Goal: Information Seeking & Learning: Learn about a topic

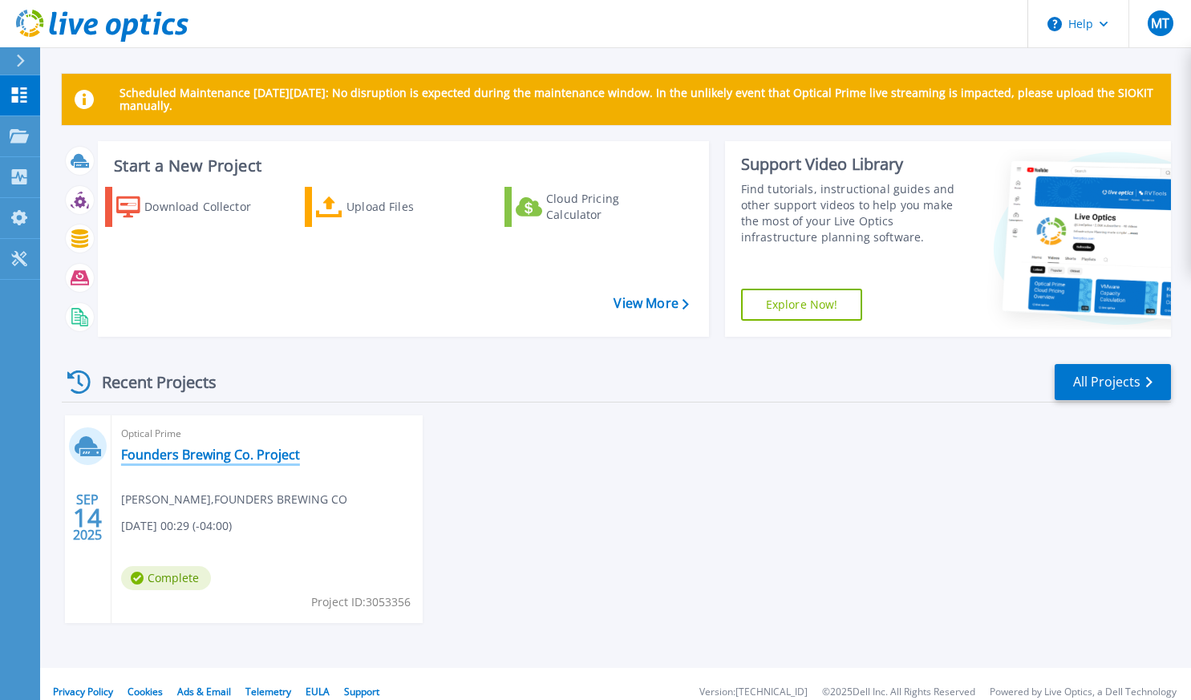
click at [201, 453] on link "Founders Brewing Co. Project" at bounding box center [210, 455] width 179 height 16
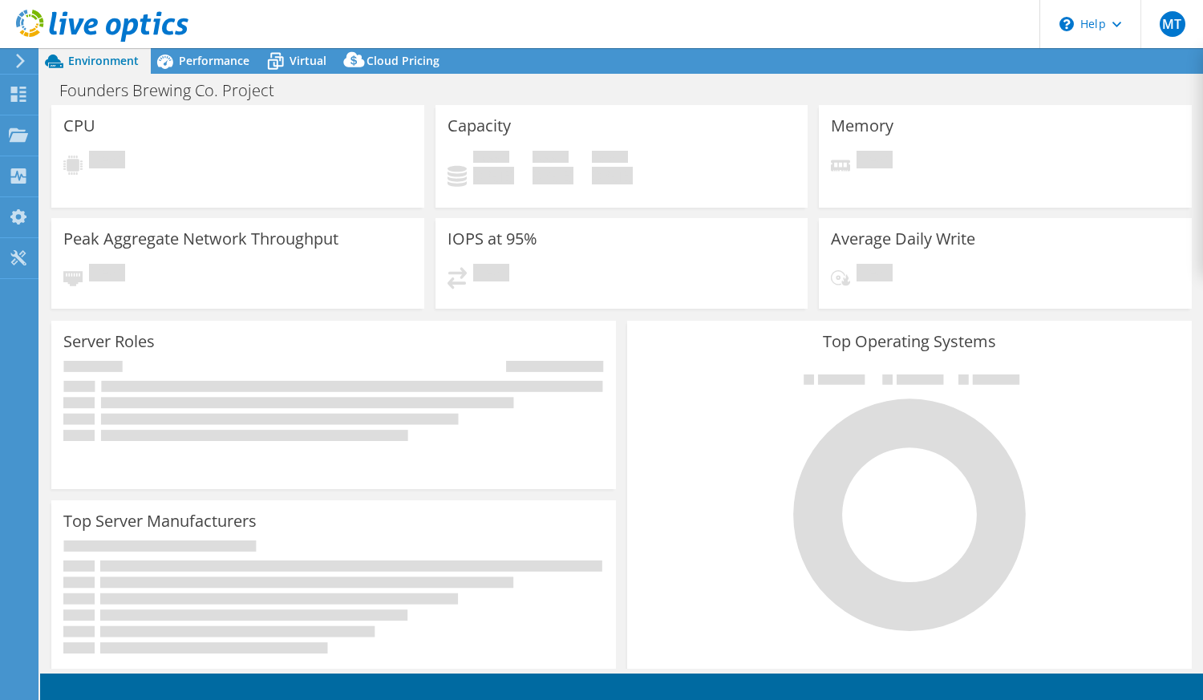
select select "USD"
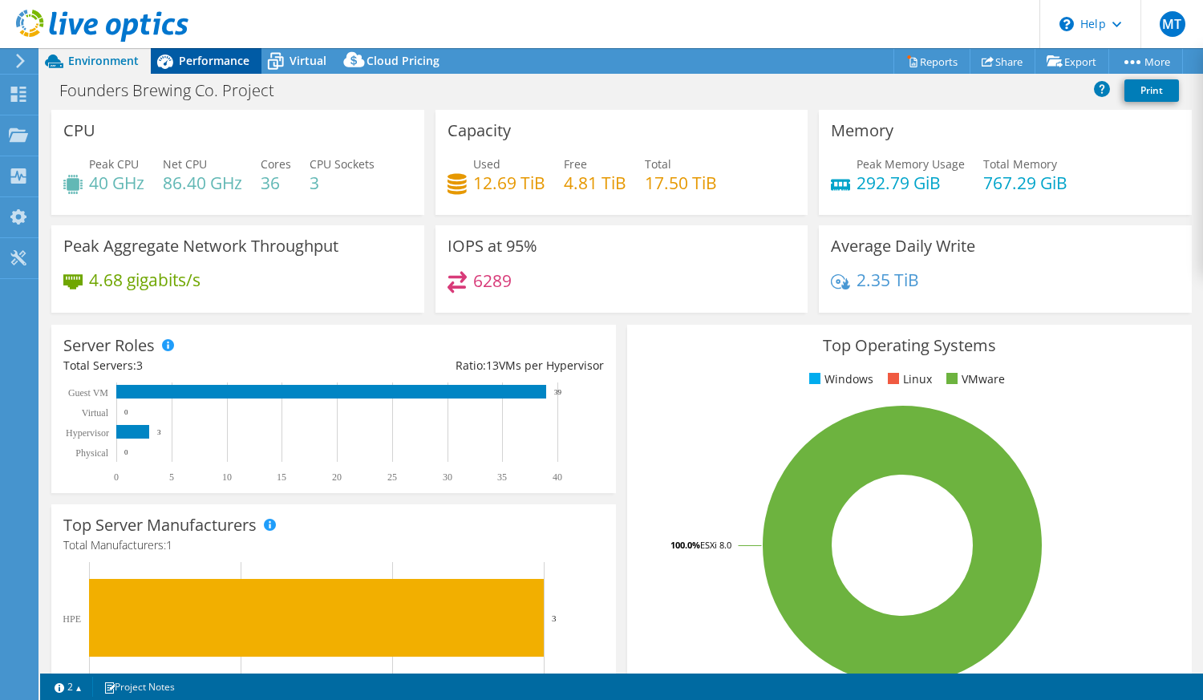
click at [199, 55] on span "Performance" at bounding box center [214, 60] width 71 height 15
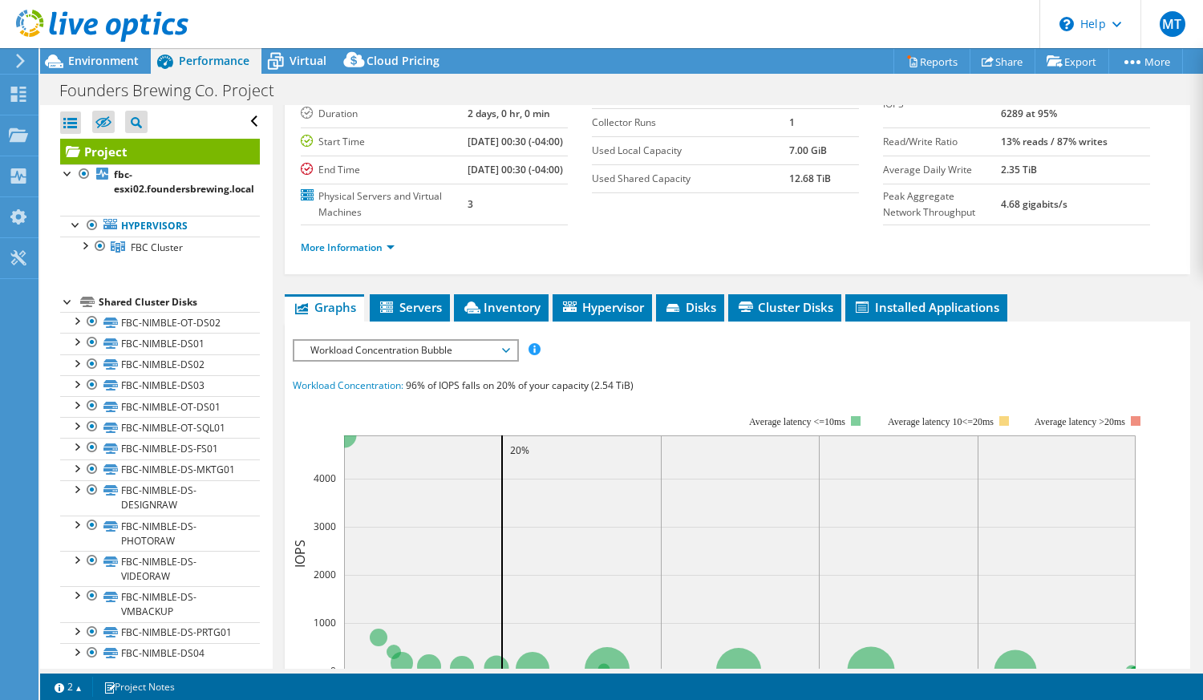
scroll to position [132, 0]
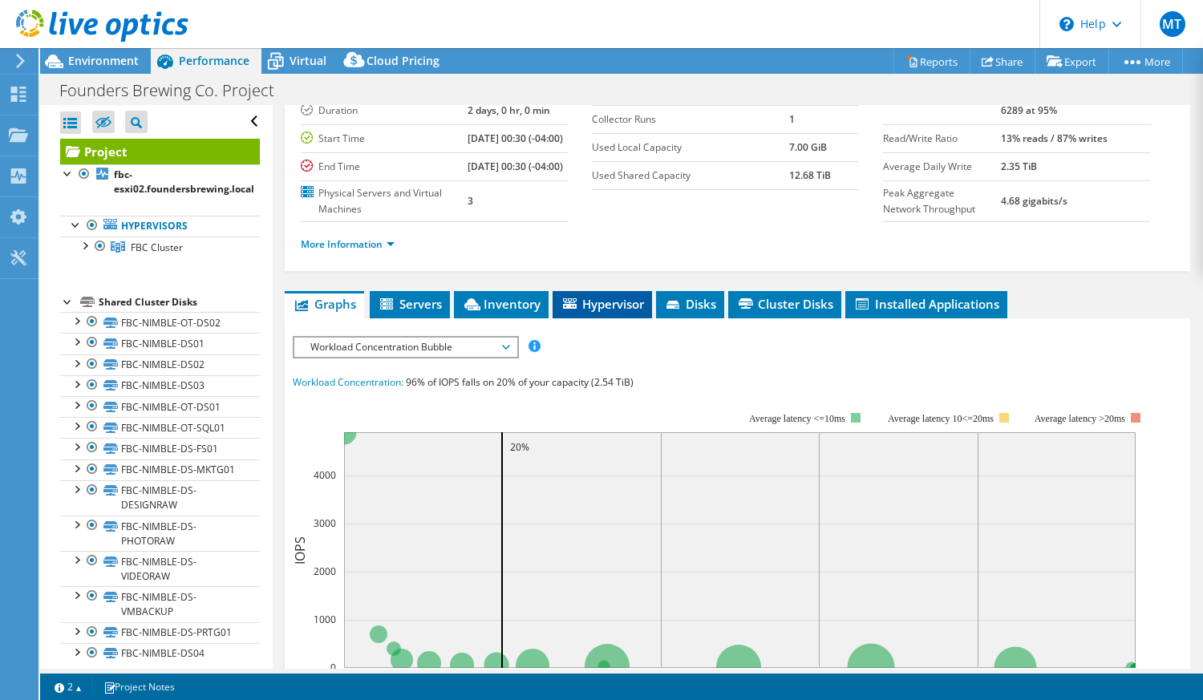
click at [602, 312] on span "Hypervisor" at bounding box center [602, 304] width 83 height 16
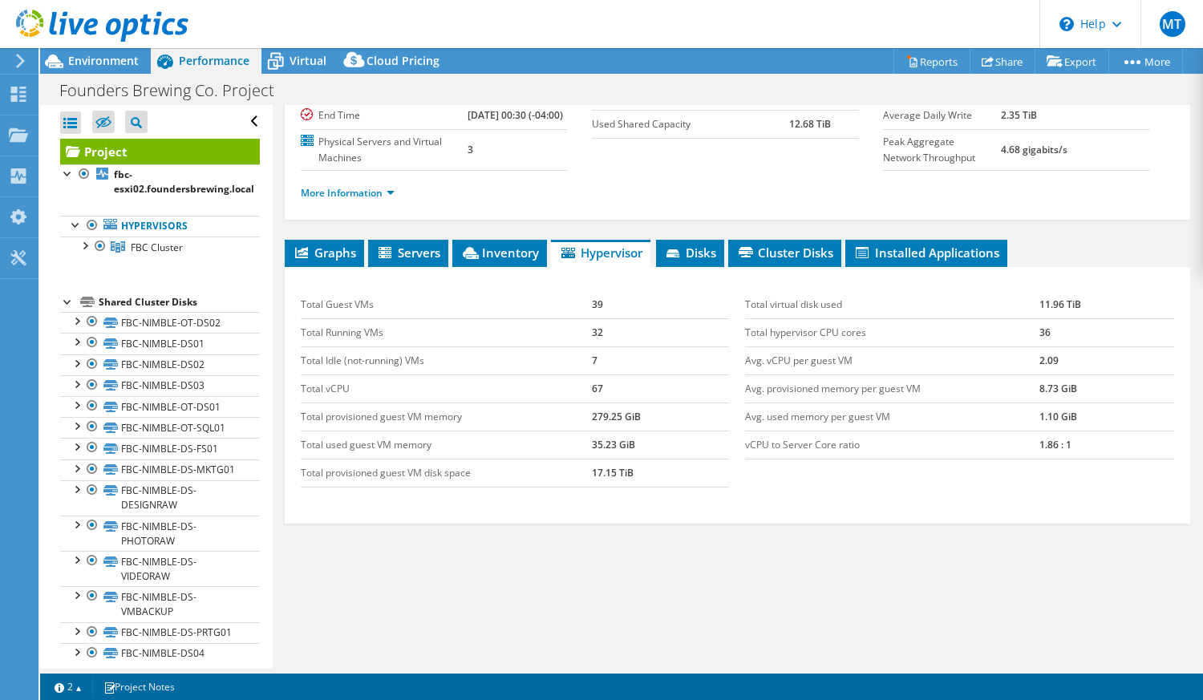
scroll to position [211, 0]
click at [513, 257] on span "Inventory" at bounding box center [499, 253] width 79 height 16
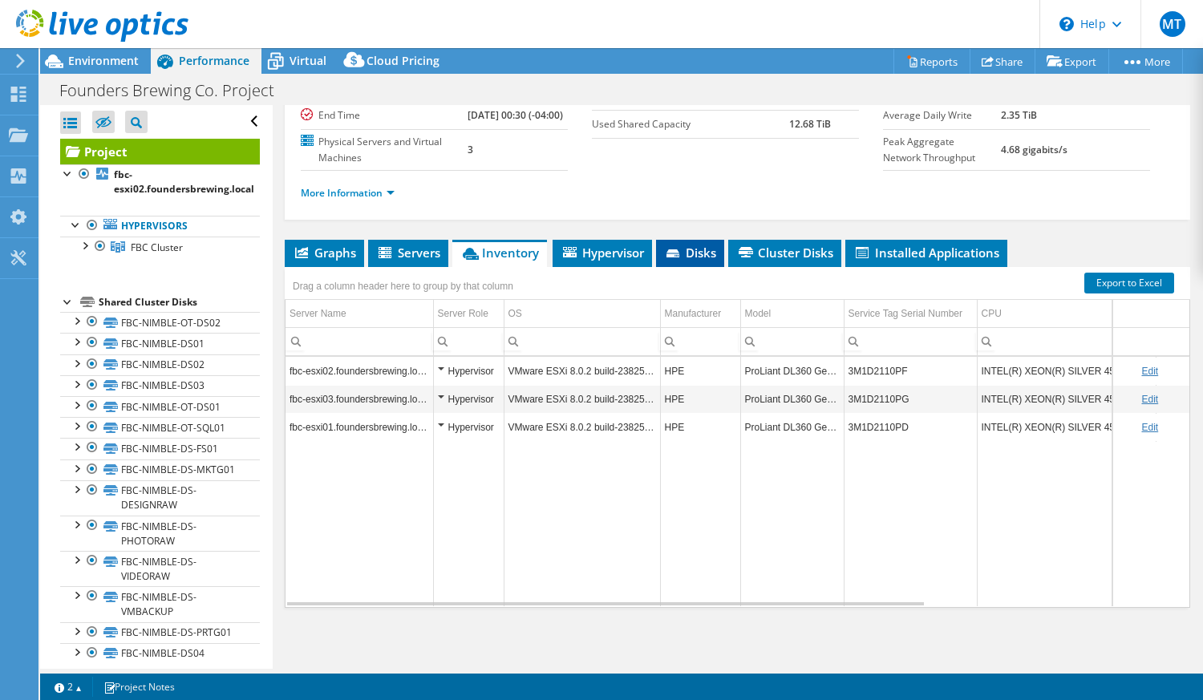
click at [696, 261] on span "Disks" at bounding box center [690, 253] width 52 height 16
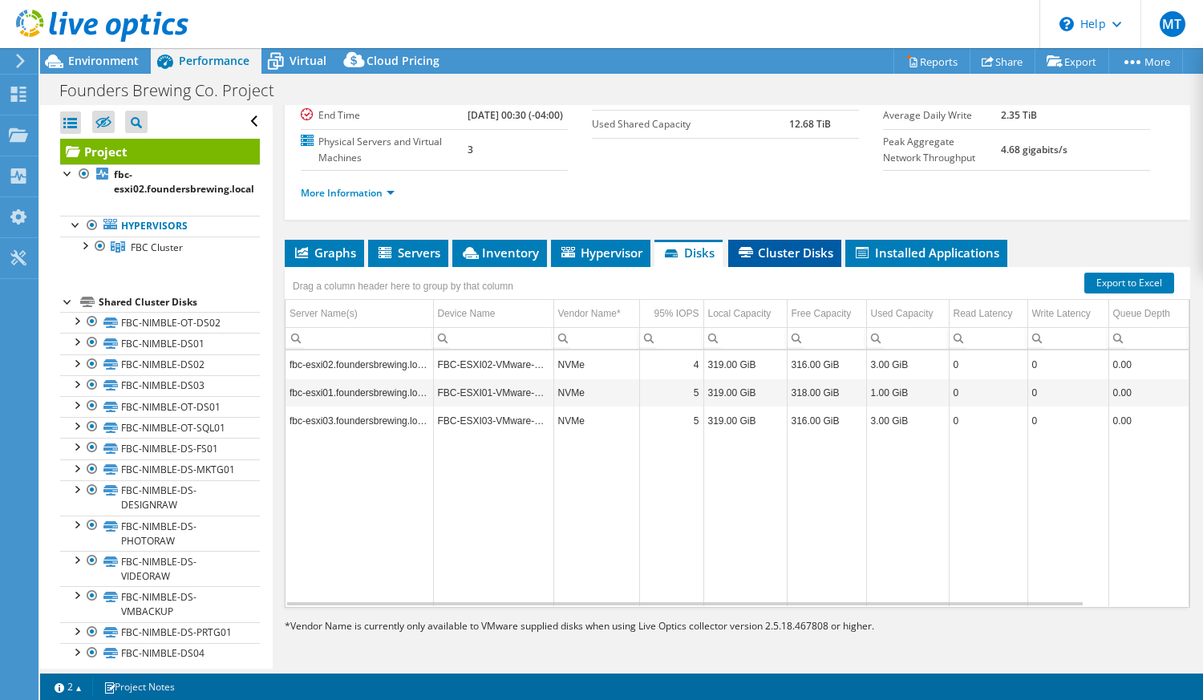
click at [760, 261] on span "Cluster Disks" at bounding box center [784, 253] width 97 height 16
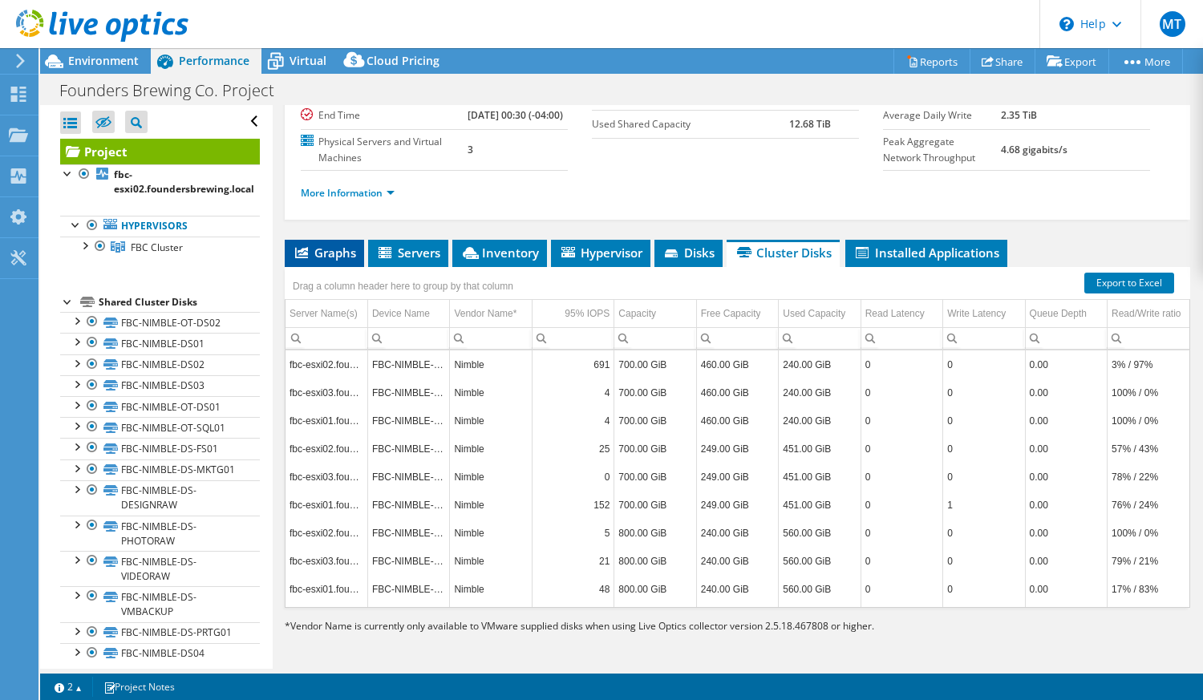
click at [326, 256] on span "Graphs" at bounding box center [324, 253] width 63 height 16
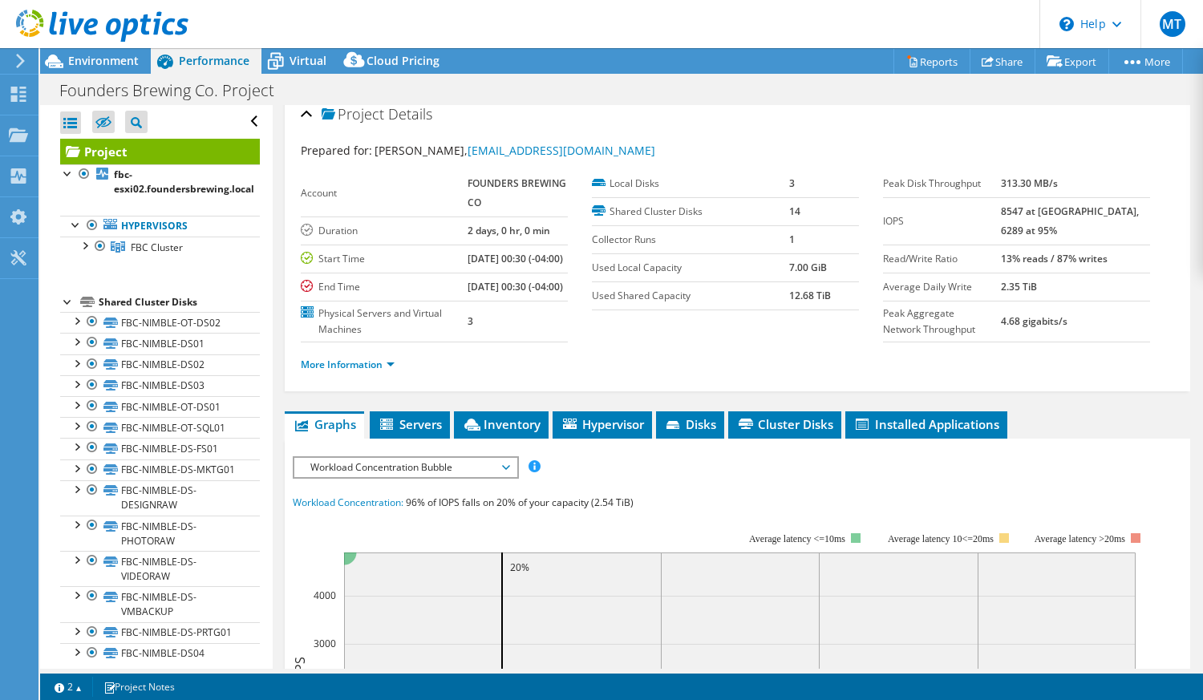
scroll to position [0, 0]
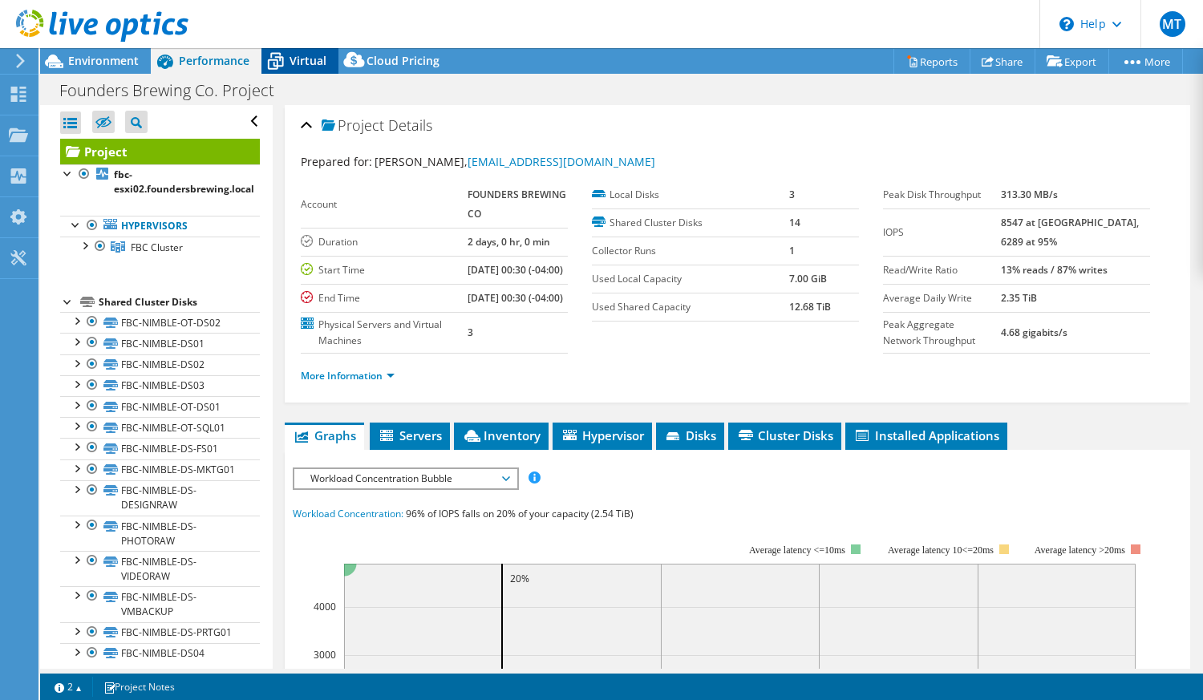
click at [300, 61] on span "Virtual" at bounding box center [308, 60] width 37 height 15
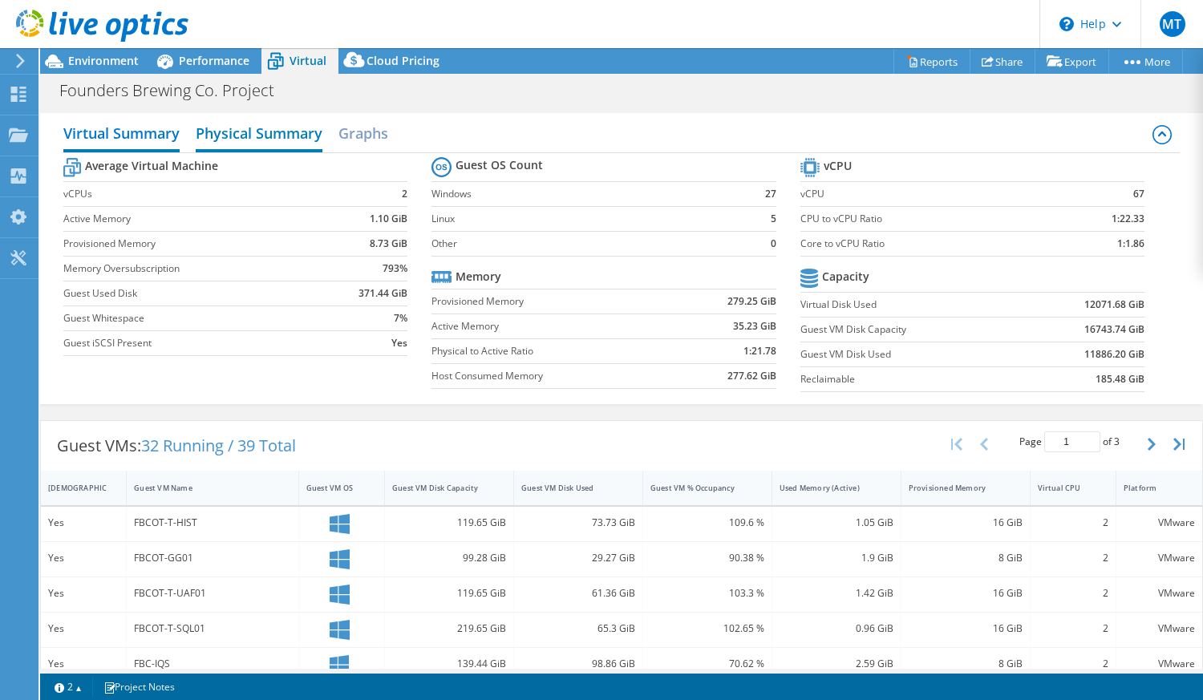
click at [265, 148] on h2 "Physical Summary" at bounding box center [259, 134] width 127 height 35
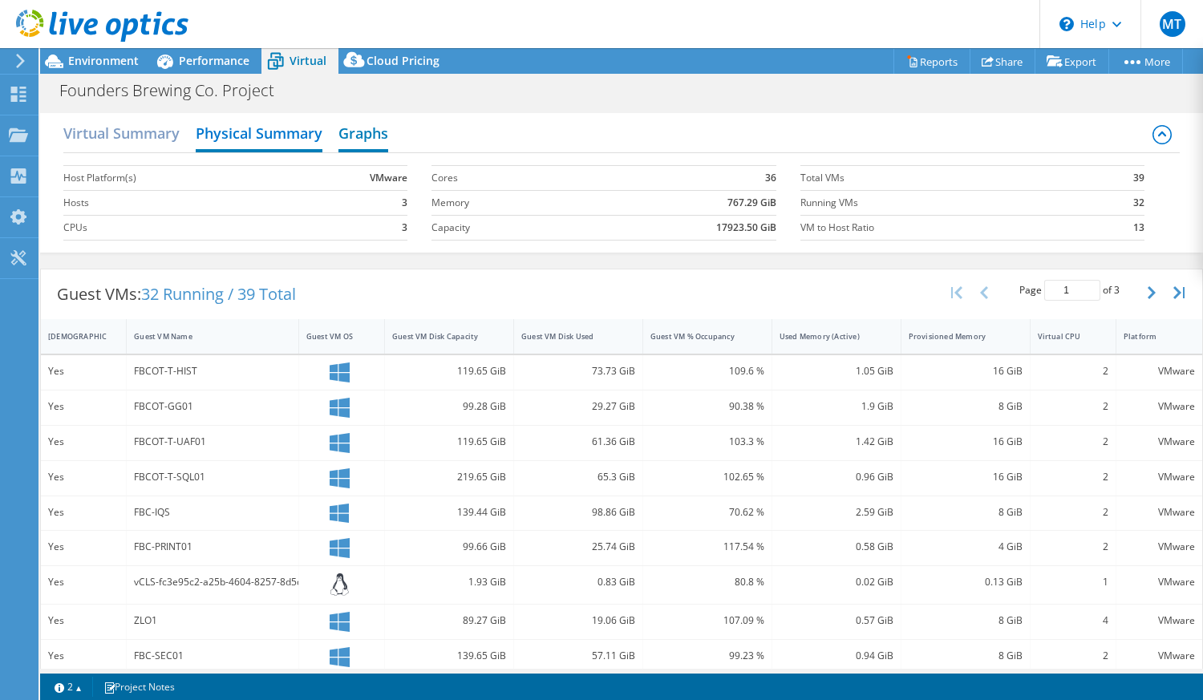
click at [371, 140] on h2 "Graphs" at bounding box center [363, 134] width 50 height 35
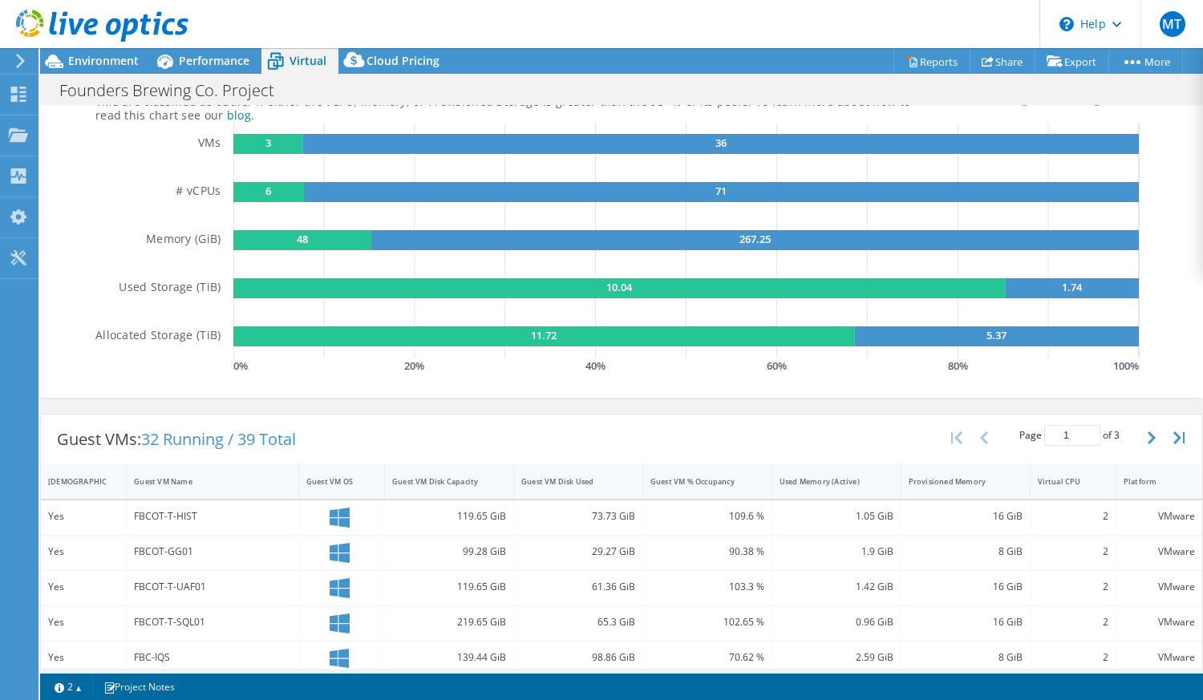
scroll to position [136, 0]
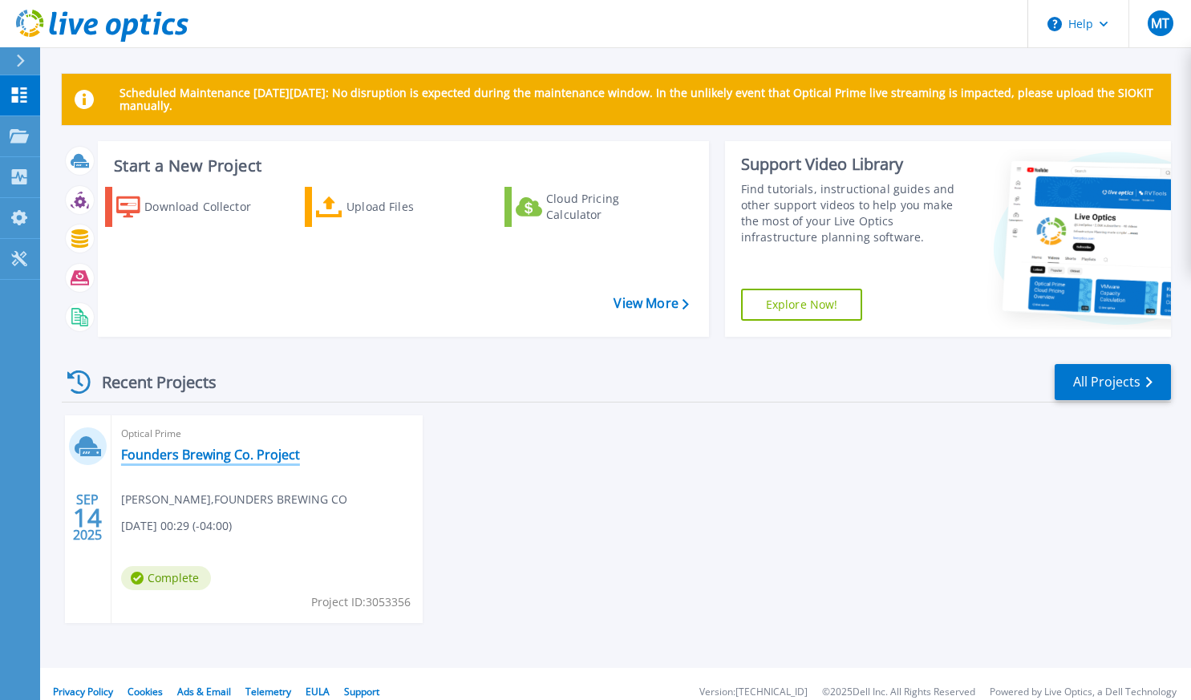
click at [183, 458] on link "Founders Brewing Co. Project" at bounding box center [210, 455] width 179 height 16
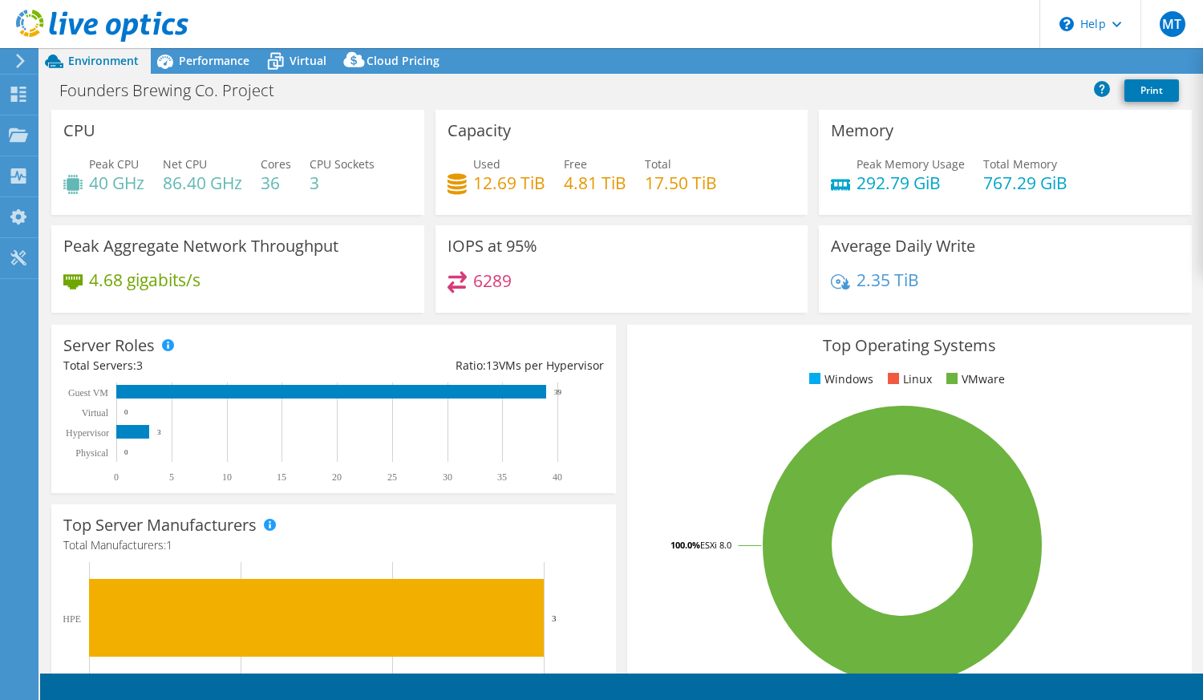
select select "USD"
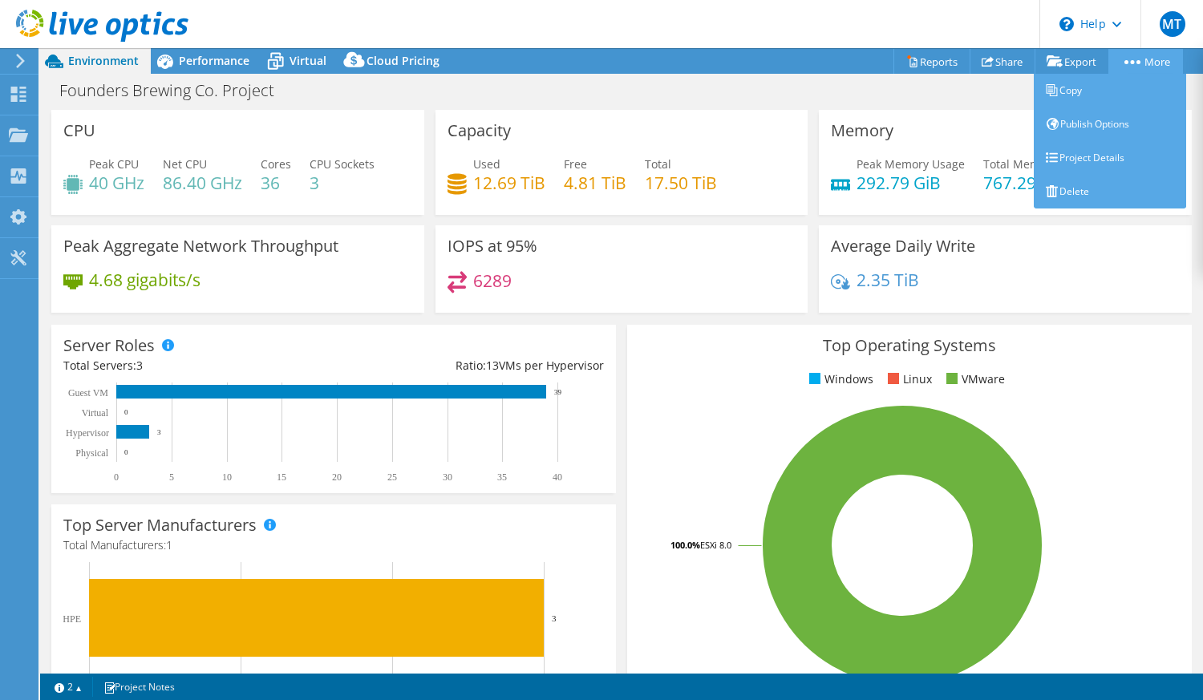
click at [1148, 60] on link "More" at bounding box center [1145, 61] width 75 height 25
click at [1081, 152] on link "Project Details" at bounding box center [1110, 158] width 152 height 34
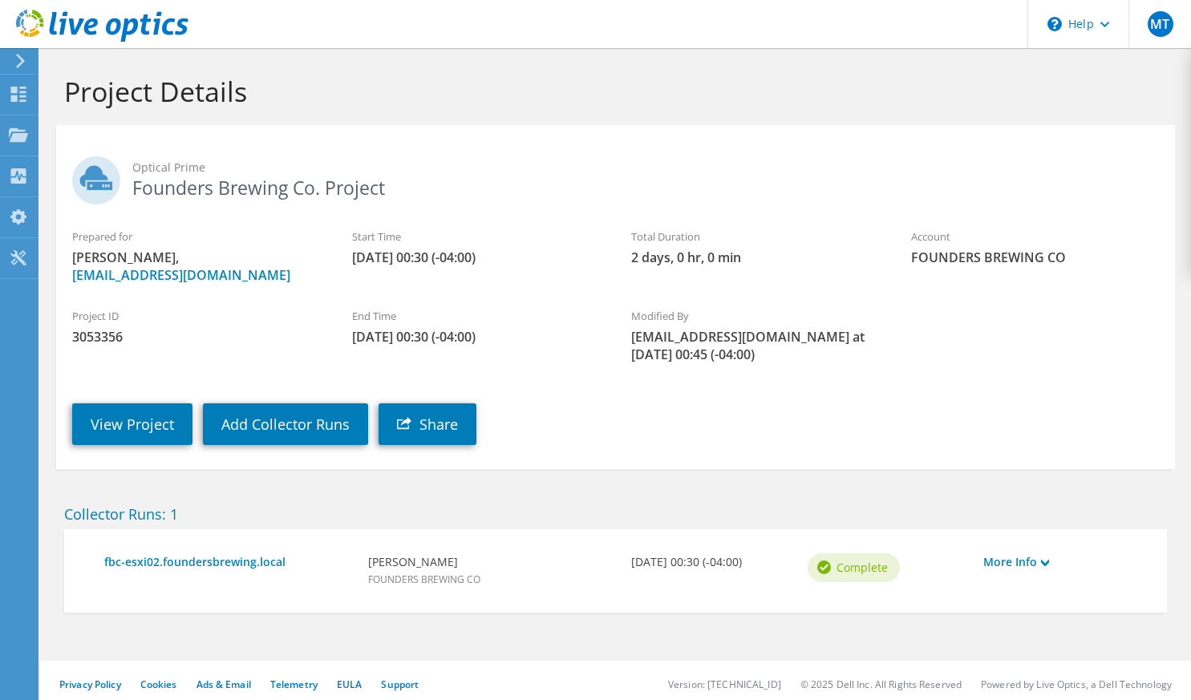
scroll to position [8, 0]
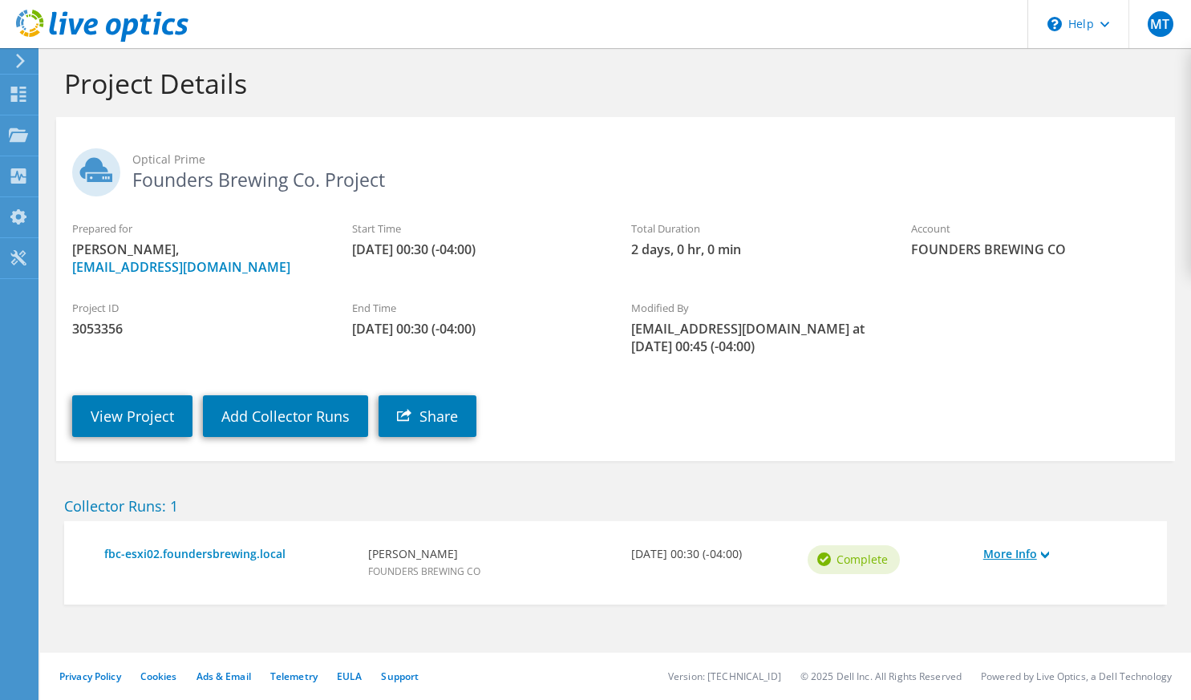
click at [1040, 555] on link "More Info" at bounding box center [1063, 554] width 160 height 18
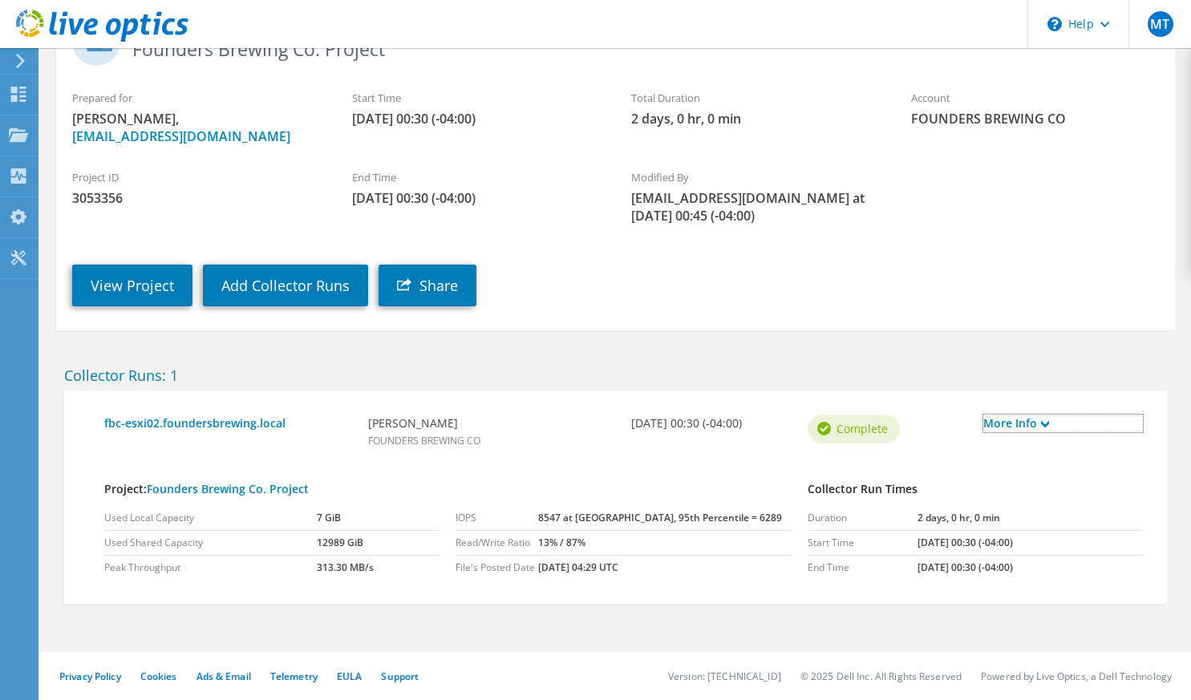
scroll to position [0, 0]
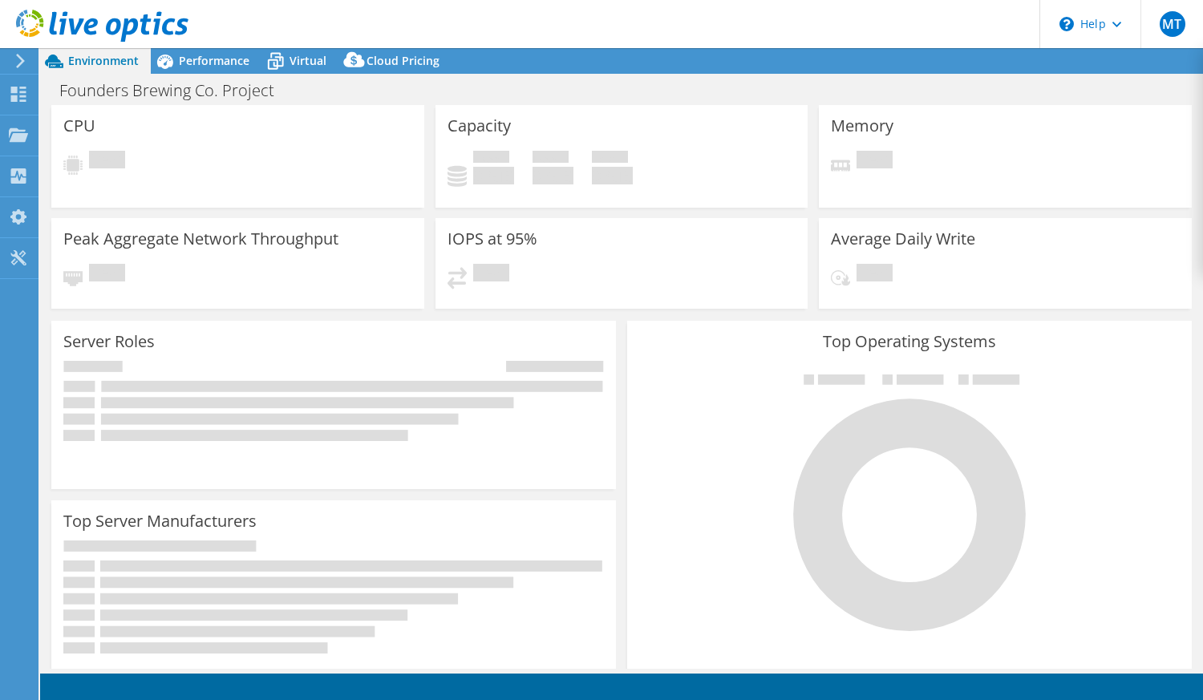
select select "USD"
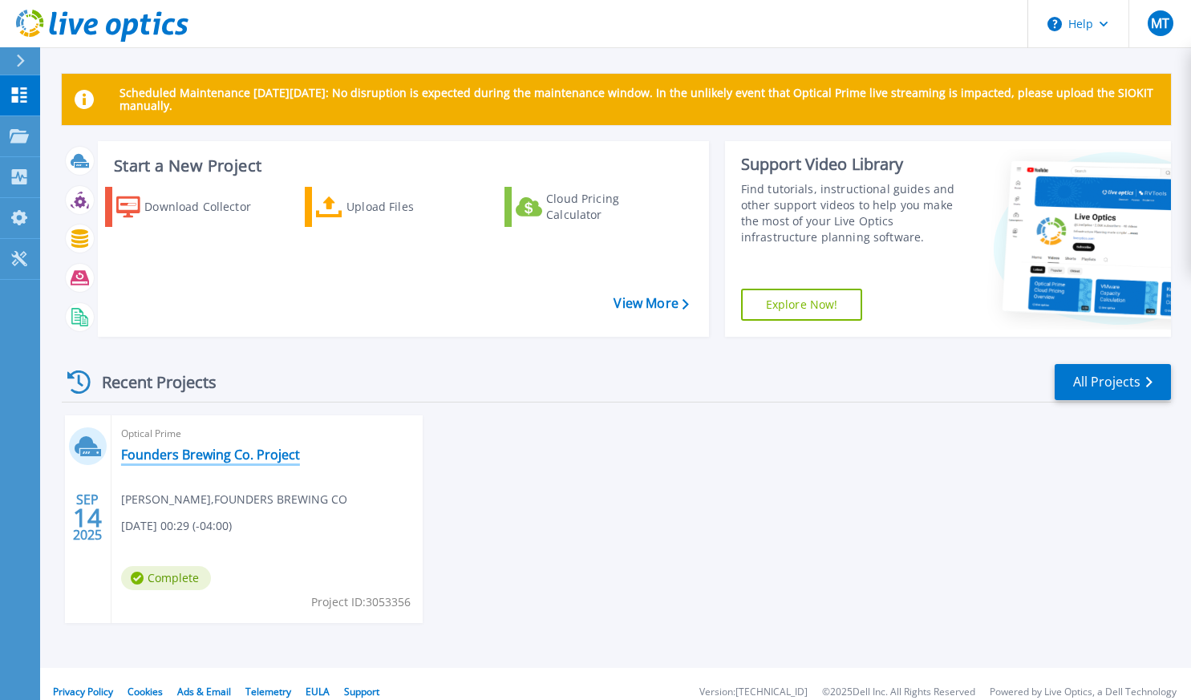
click at [191, 448] on link "Founders Brewing Co. Project" at bounding box center [210, 455] width 179 height 16
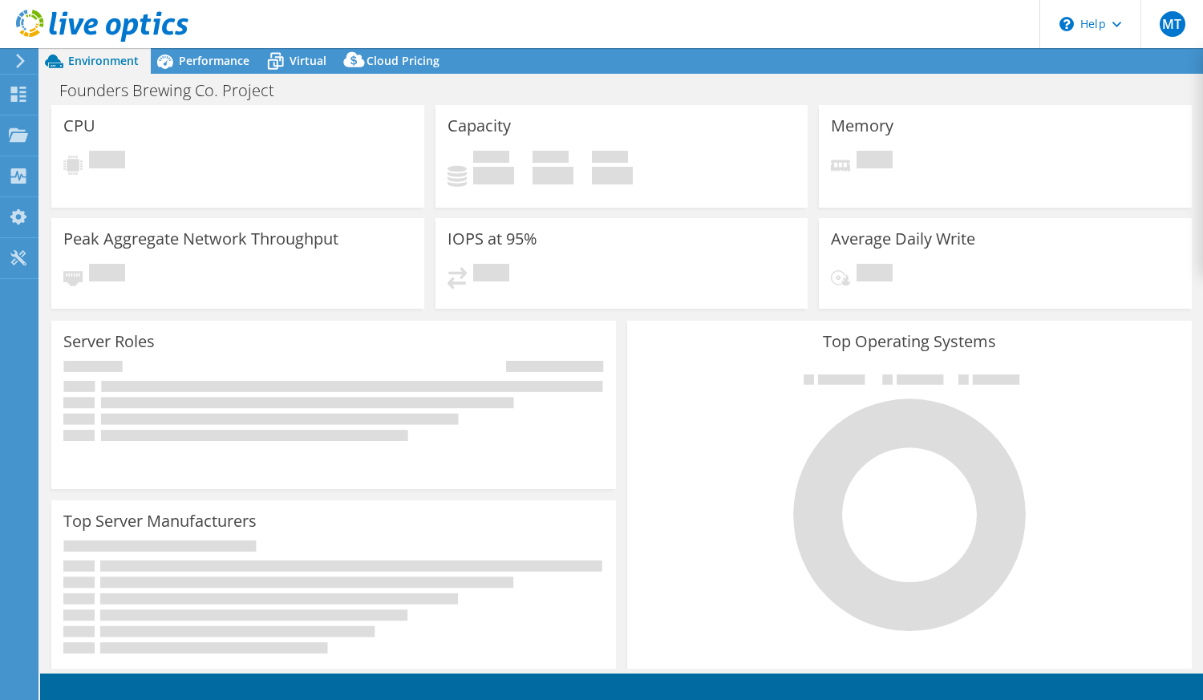
select select "USD"
